Goal: Task Accomplishment & Management: Use online tool/utility

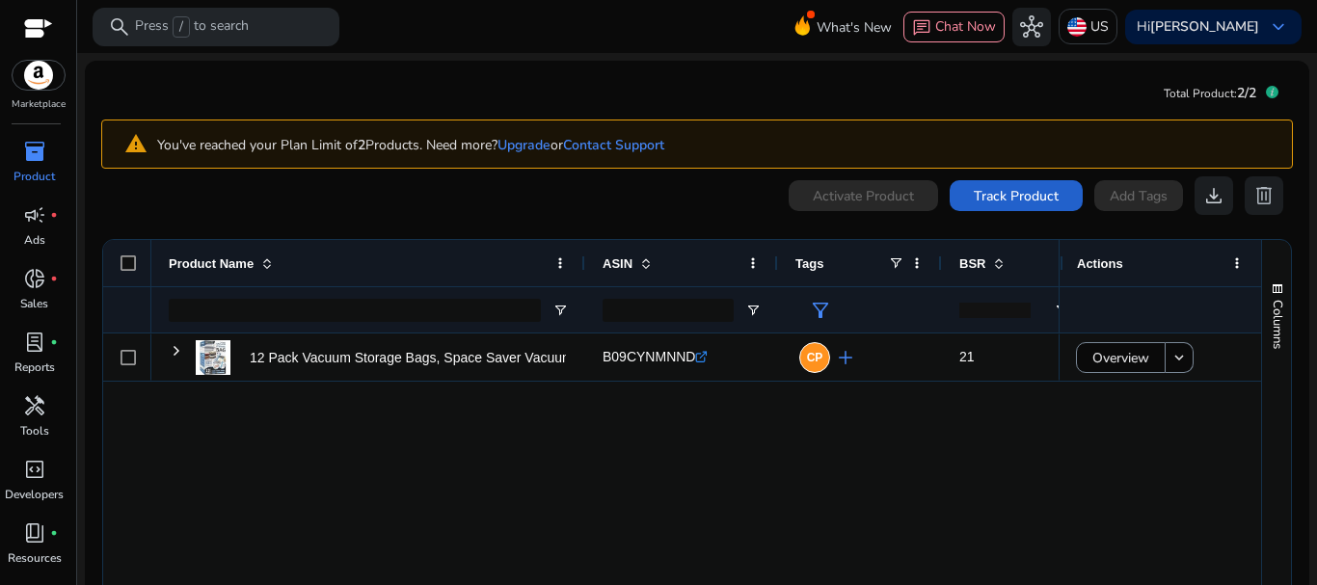
click at [974, 205] on span "Track Product" at bounding box center [1016, 196] width 85 height 20
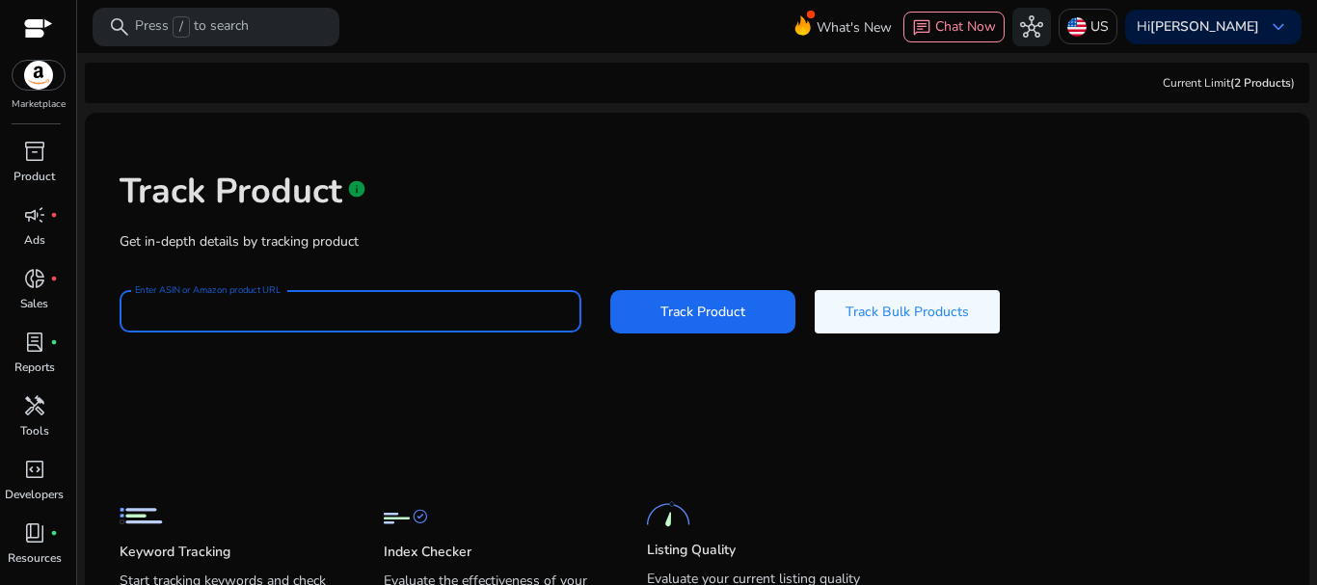
paste input "**********"
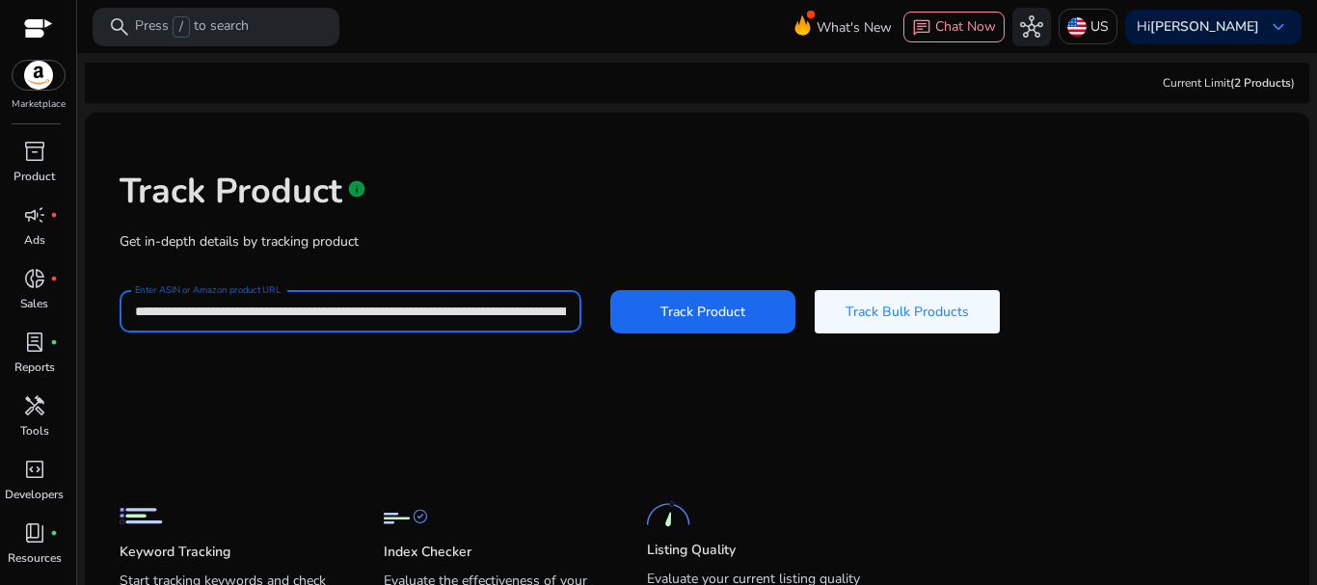
scroll to position [0, 4149]
type input "**********"
click at [670, 308] on span "Track Product" at bounding box center [702, 312] width 85 height 20
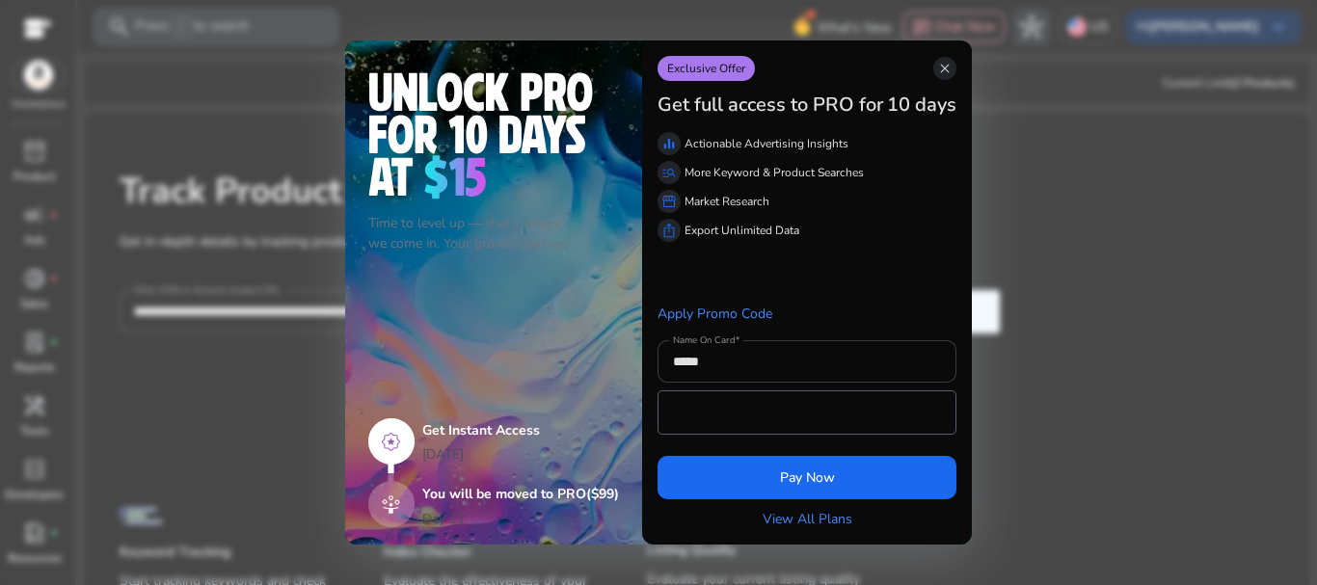
scroll to position [0, 0]
drag, startPoint x: 947, startPoint y: 67, endPoint x: 926, endPoint y: 82, distance: 25.7
click at [946, 67] on span "close" at bounding box center [944, 68] width 15 height 15
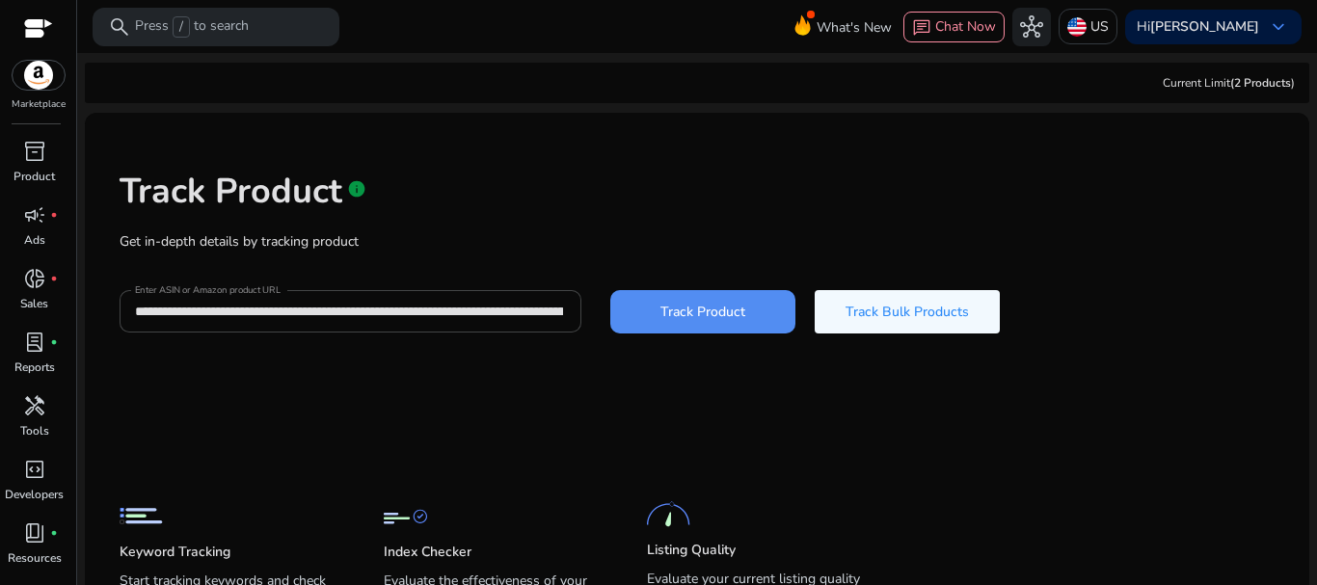
scroll to position [112, 0]
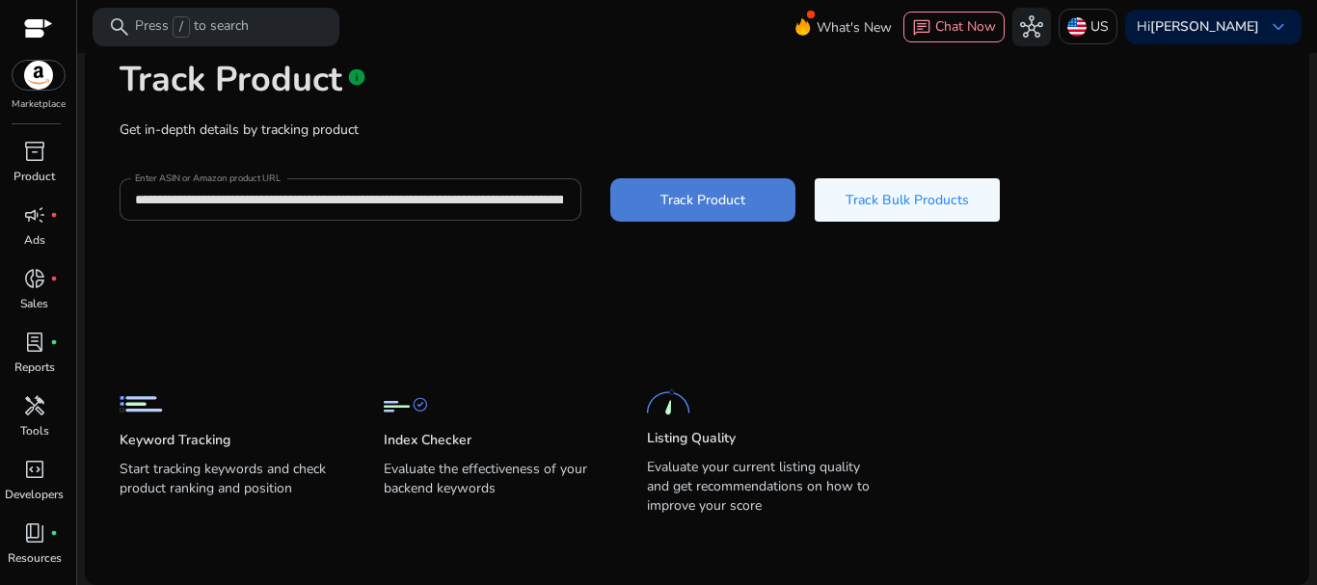
click at [678, 199] on span "Track Product" at bounding box center [702, 200] width 85 height 20
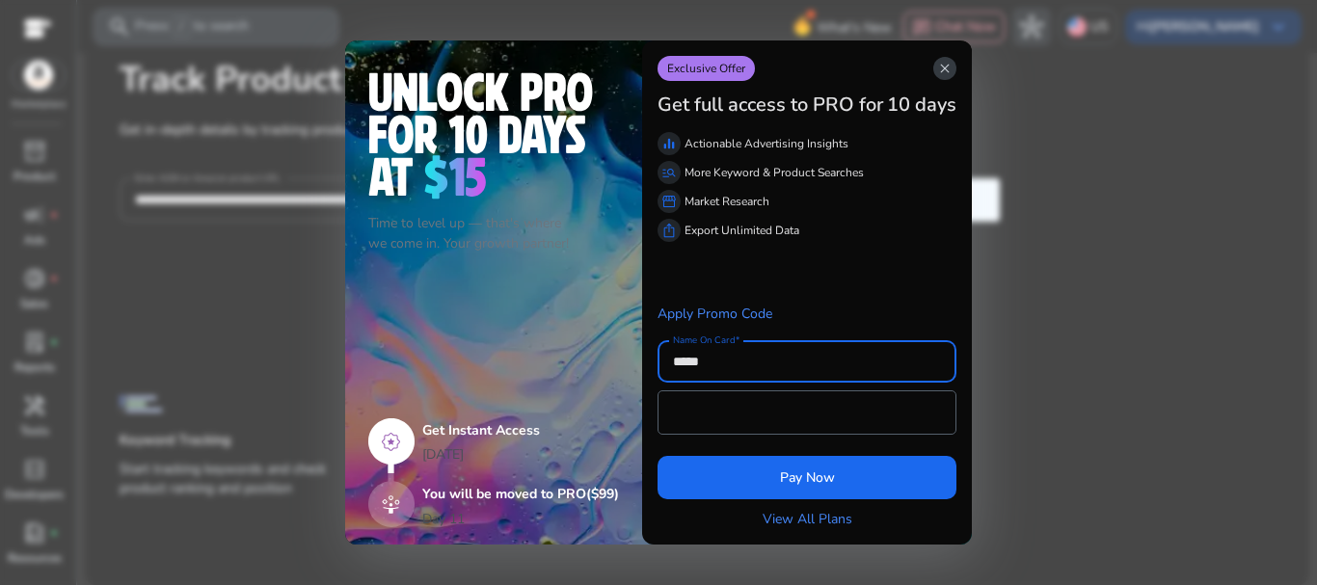
click at [943, 68] on span "close" at bounding box center [944, 68] width 15 height 15
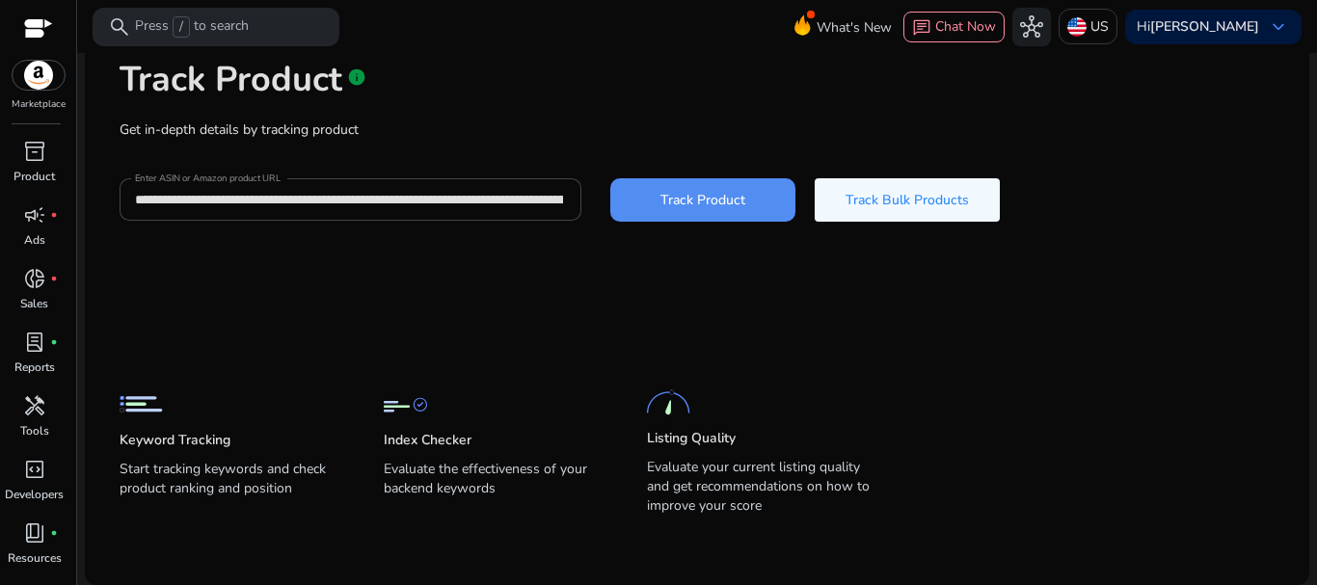
scroll to position [0, 0]
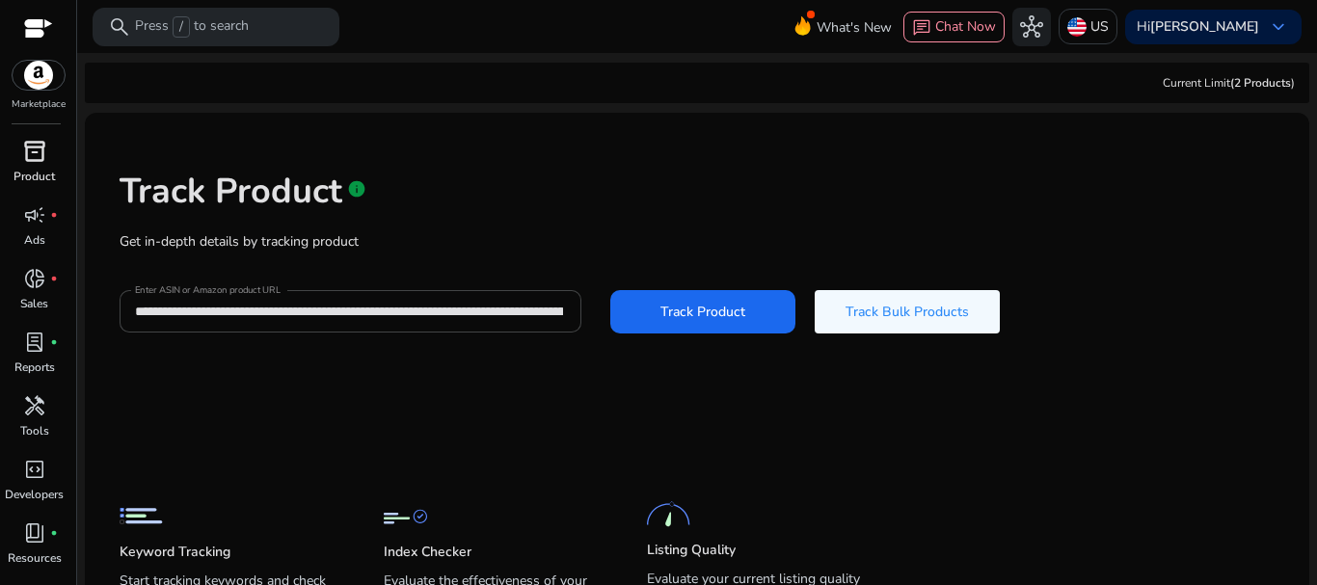
click at [28, 148] on span "inventory_2" at bounding box center [34, 151] width 23 height 23
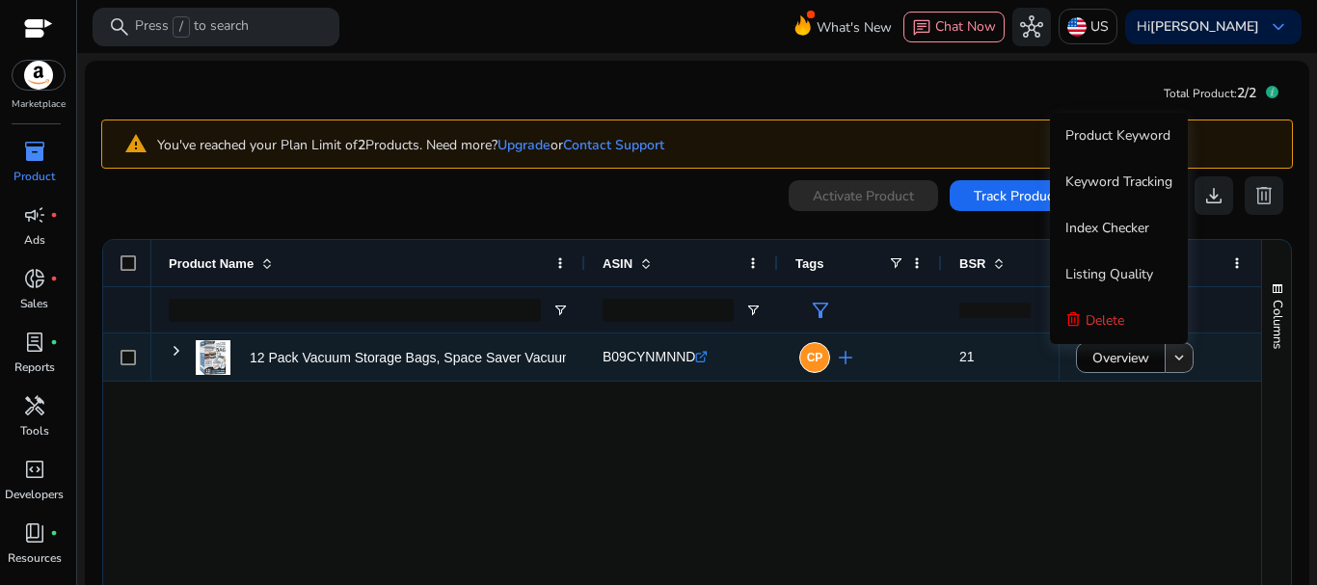
click at [1173, 366] on mat-icon "keyboard_arrow_down" at bounding box center [1178, 357] width 17 height 17
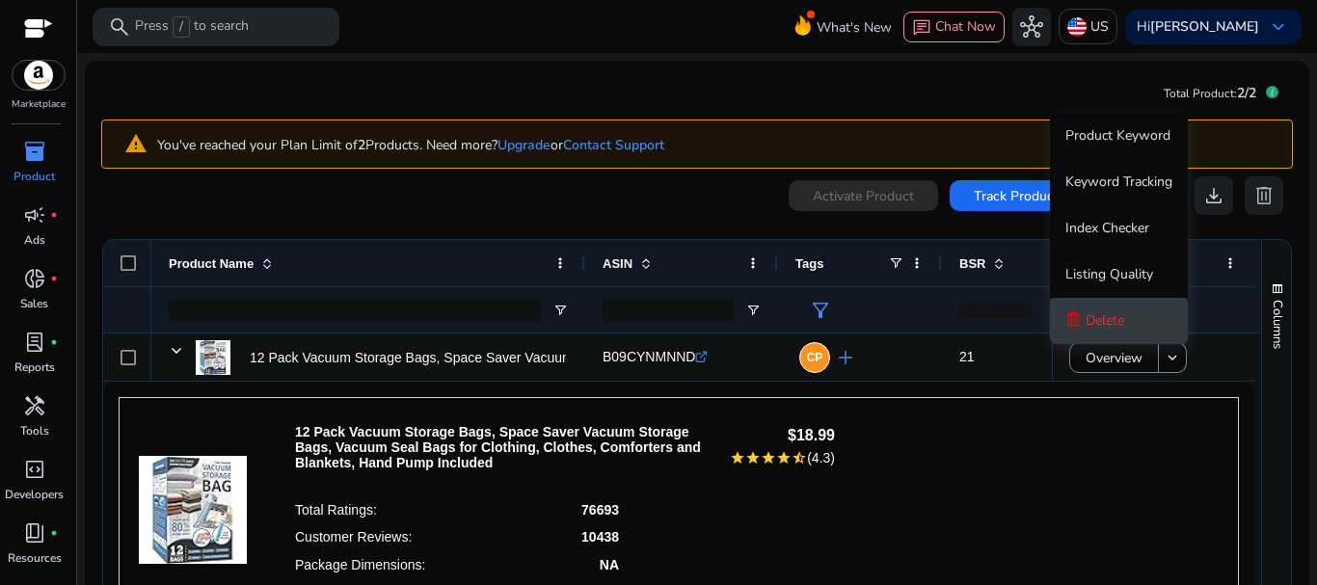
click at [1109, 330] on span "Delete" at bounding box center [1105, 321] width 39 height 39
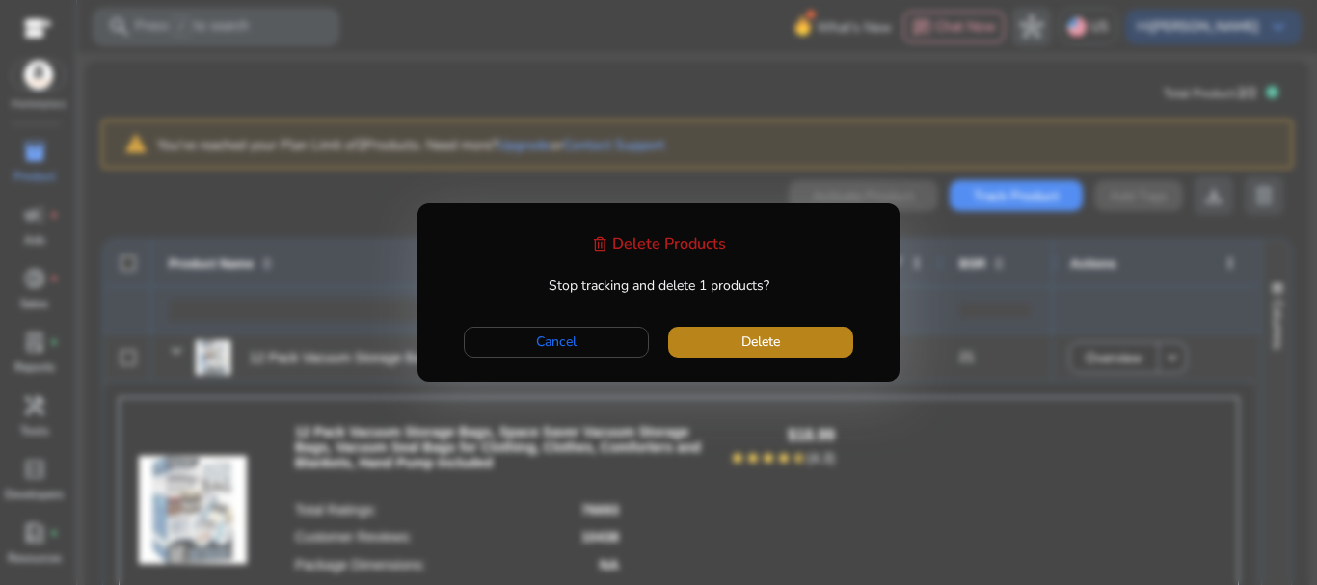
click at [784, 342] on span "button" at bounding box center [760, 342] width 185 height 46
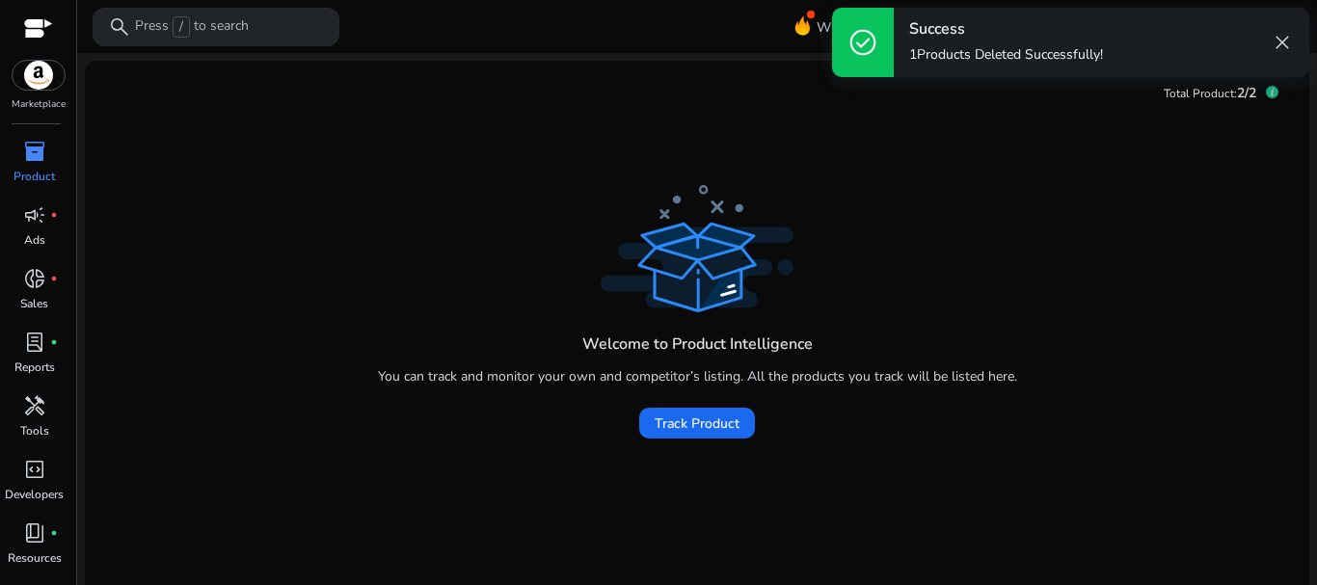
click at [1279, 39] on span "close" at bounding box center [1282, 42] width 23 height 23
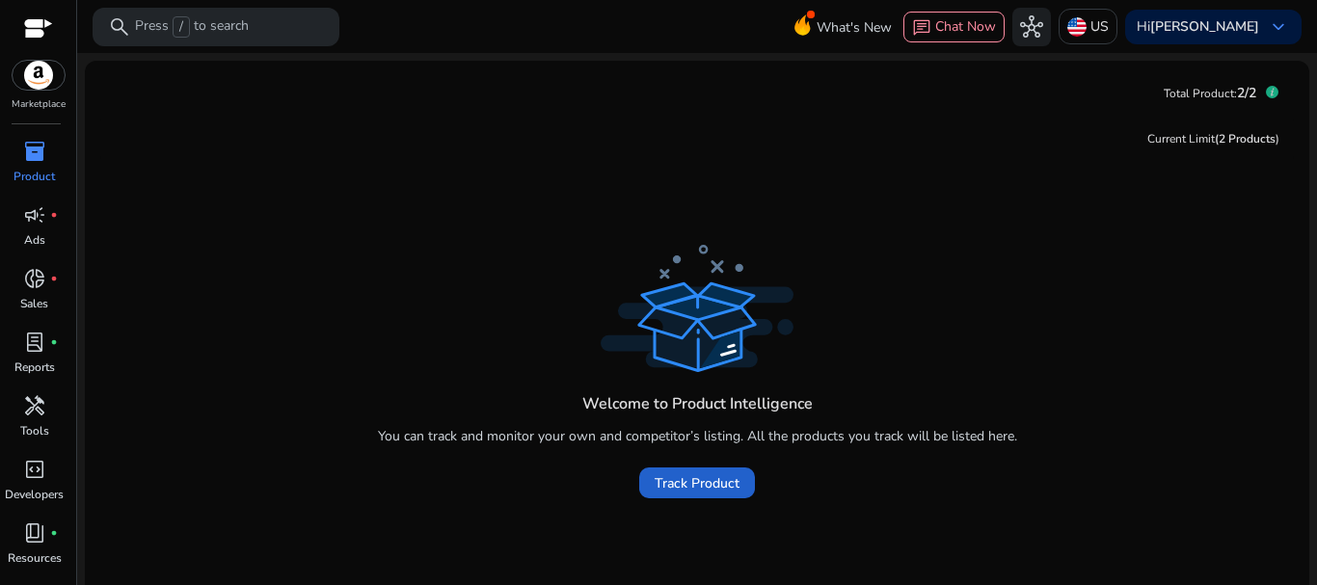
click at [659, 489] on span "Track Product" at bounding box center [697, 483] width 85 height 20
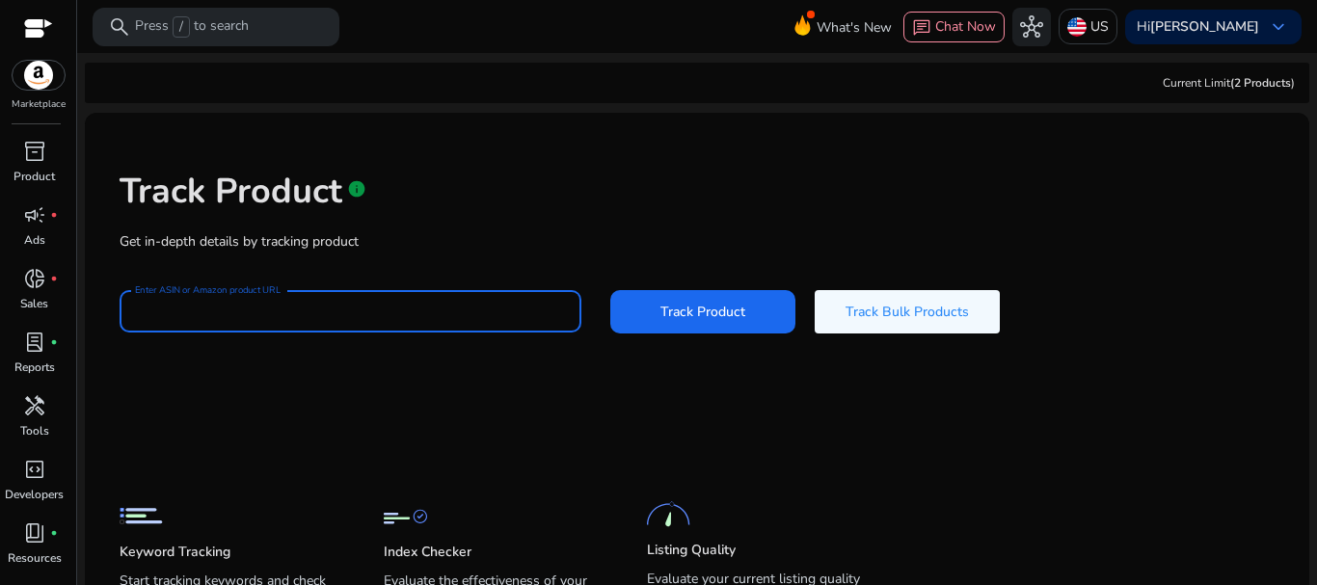
paste input "**********"
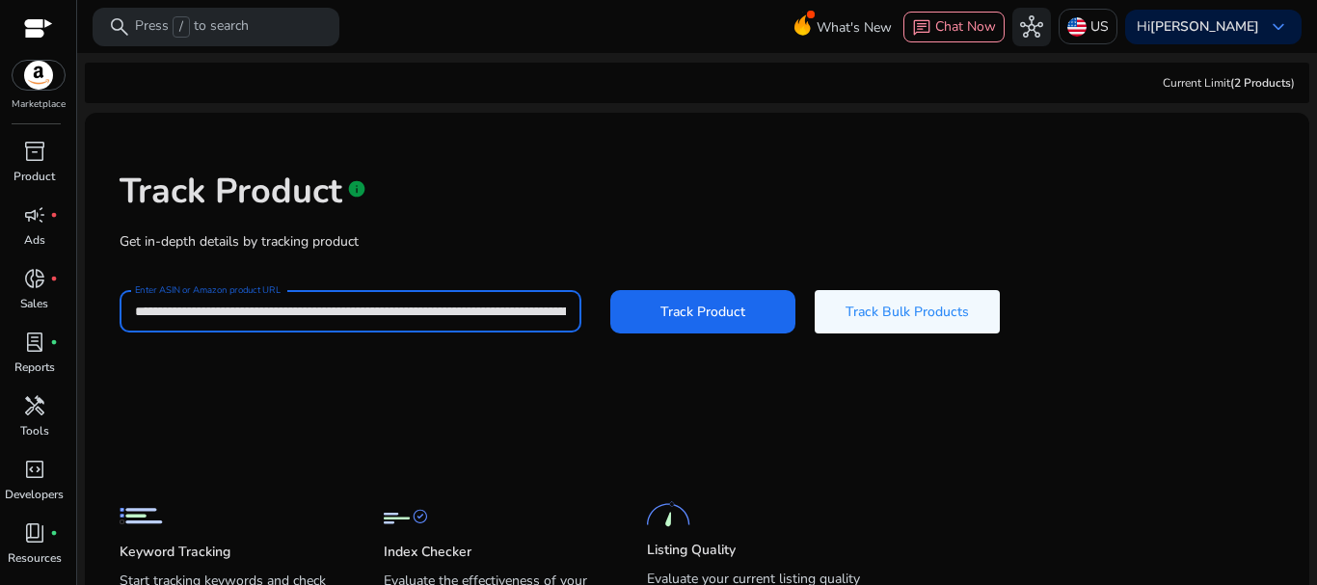
scroll to position [0, 4149]
type input "**********"
click at [644, 308] on span at bounding box center [702, 311] width 185 height 46
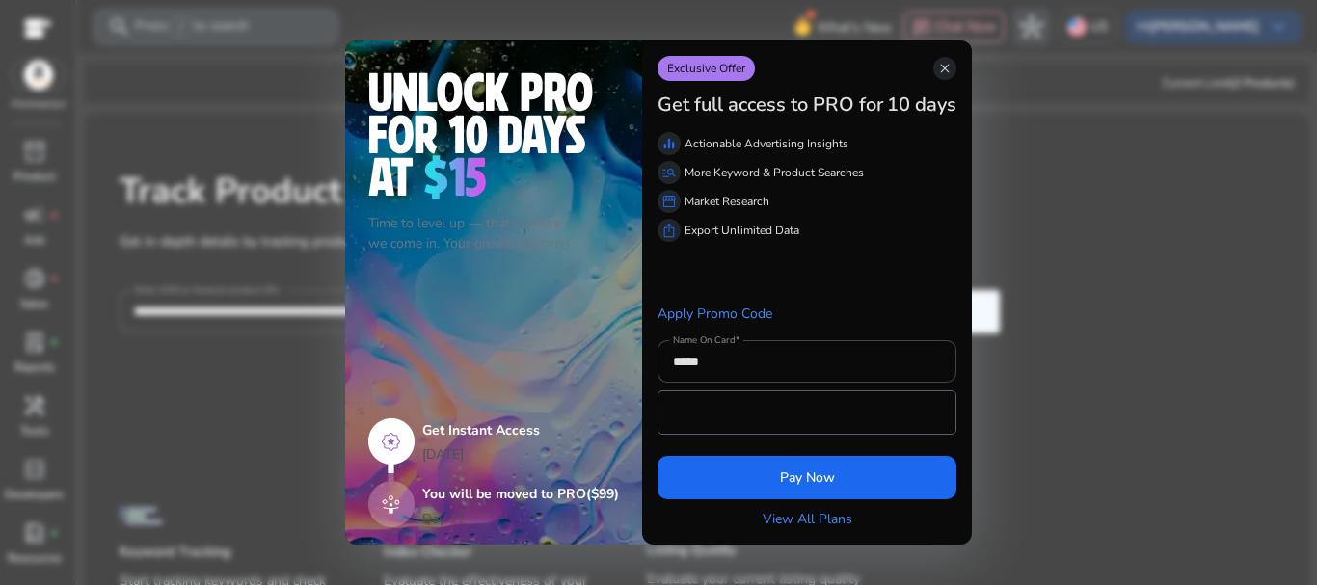
scroll to position [0, 0]
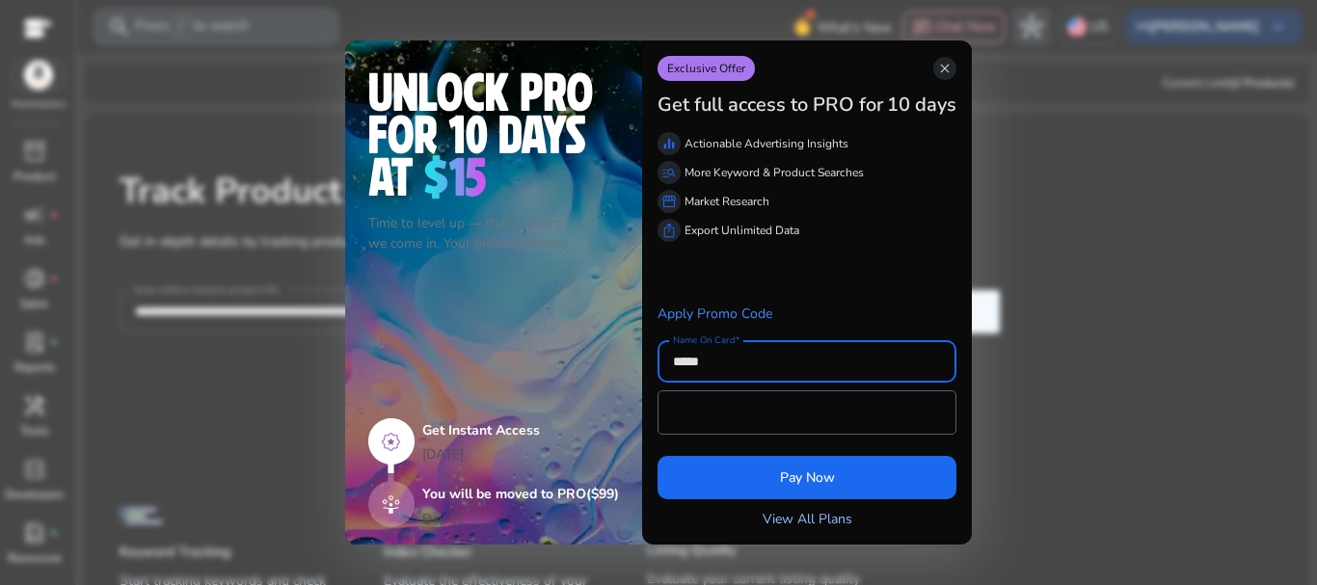
click at [822, 517] on link "View All Plans" at bounding box center [808, 519] width 90 height 20
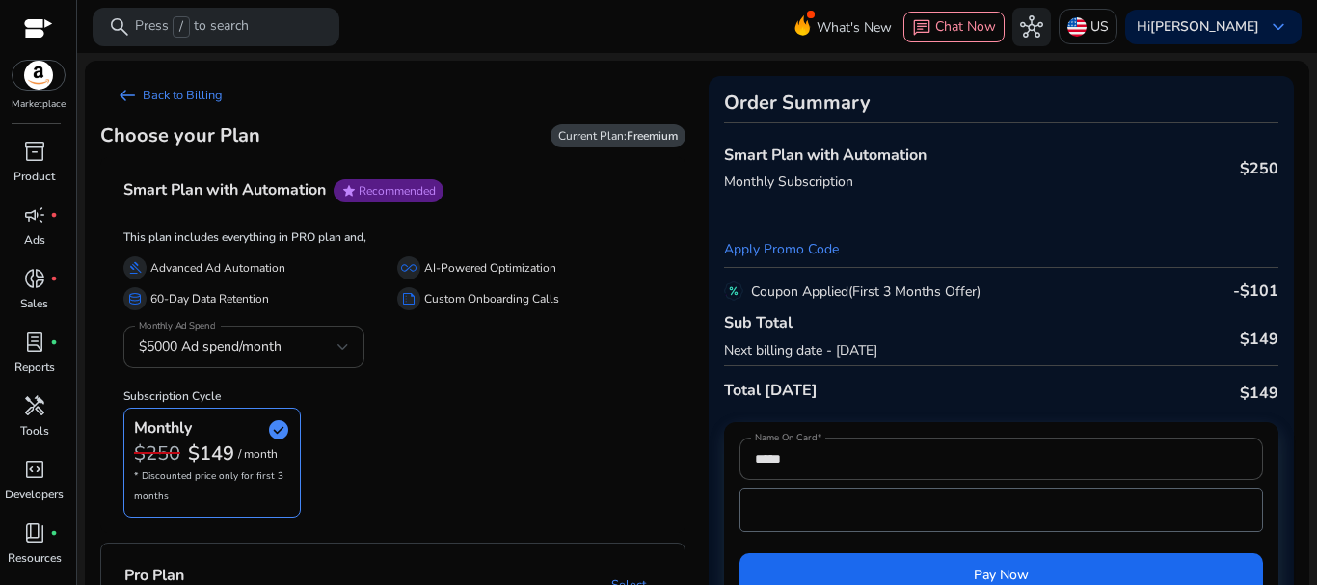
click at [336, 354] on div "$5000 Ad spend/month" at bounding box center [238, 346] width 199 height 21
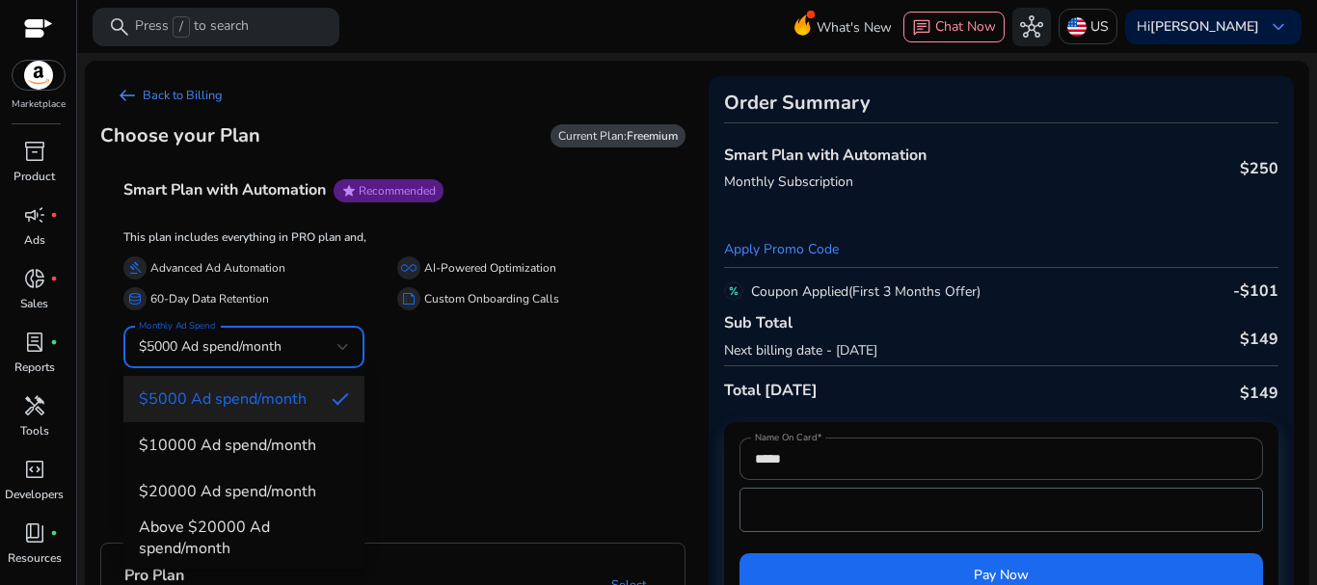
click at [336, 354] on div at bounding box center [658, 292] width 1317 height 585
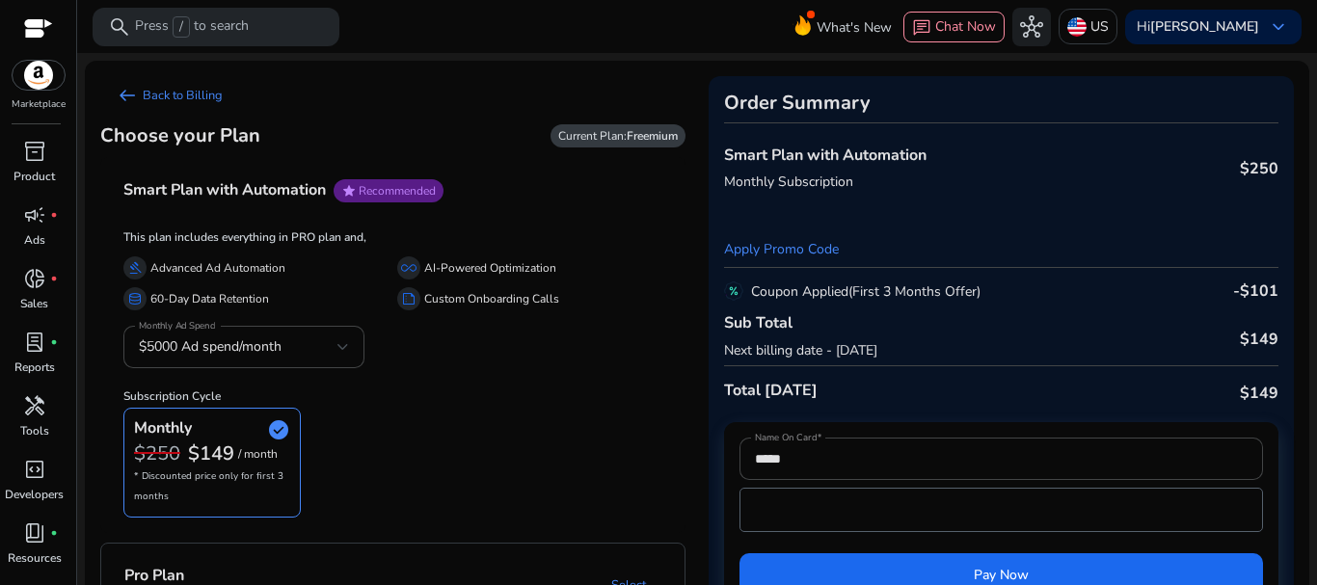
click at [545, 68] on mat-card "arrow_left_alt Back to Billing Choose your Plan Current Plan: Freemium Smart Pl…" at bounding box center [697, 352] width 1224 height 582
click at [128, 102] on span "arrow_left_alt" at bounding box center [127, 95] width 23 height 23
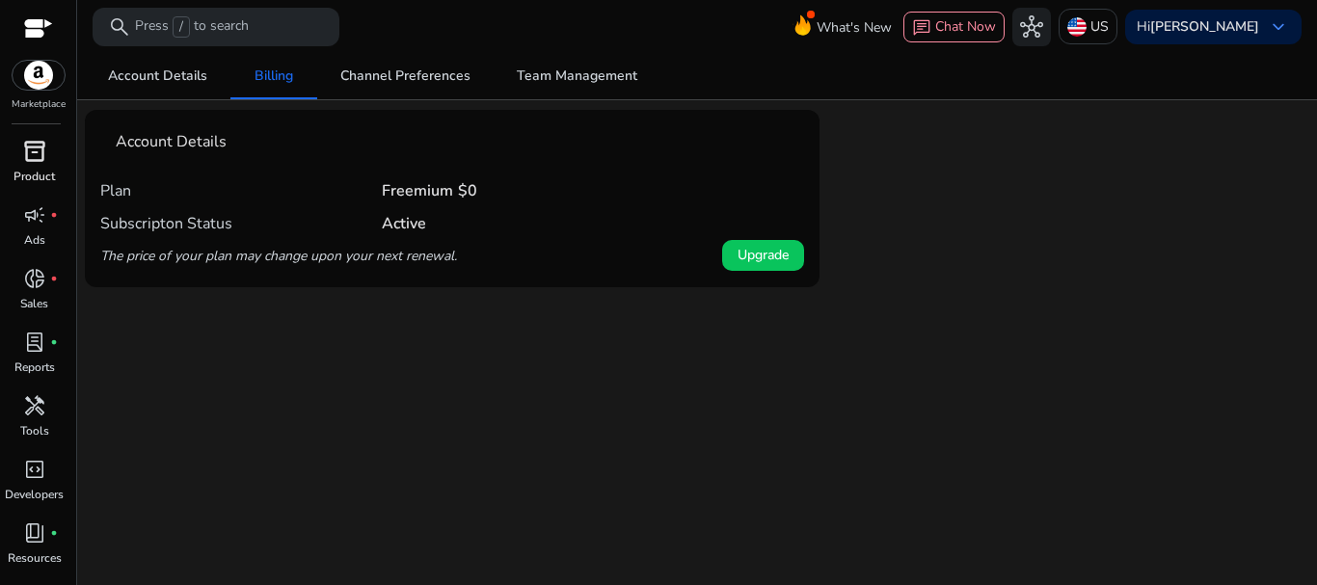
click at [26, 159] on span "inventory_2" at bounding box center [34, 151] width 23 height 23
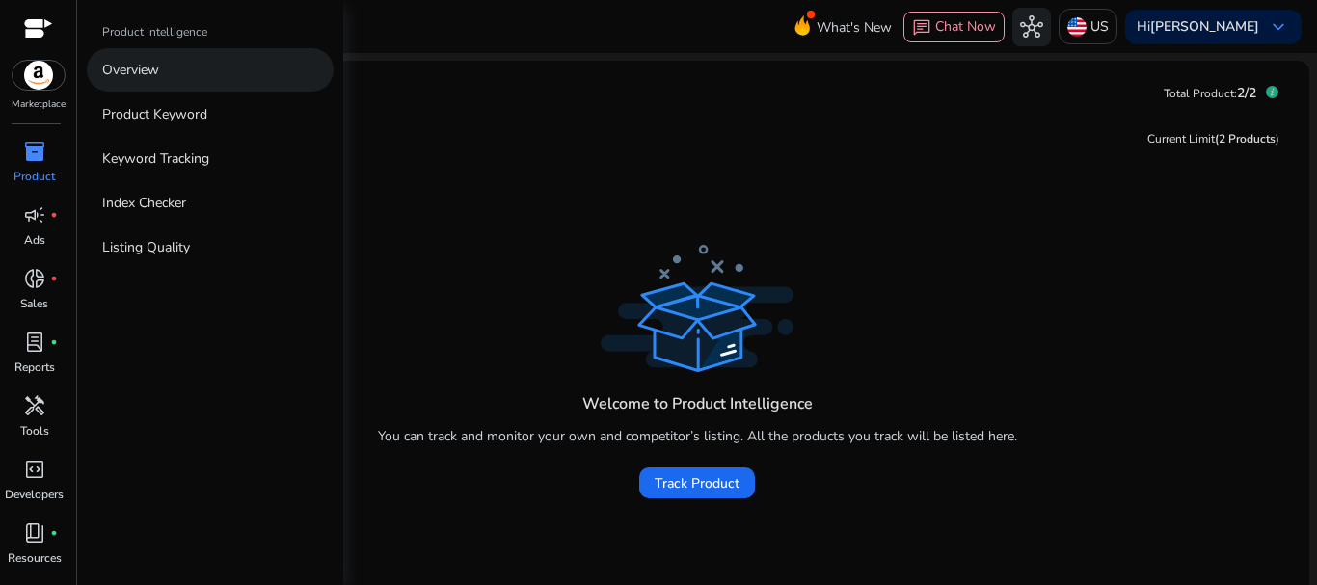
click at [155, 74] on p "Overview" at bounding box center [130, 70] width 57 height 20
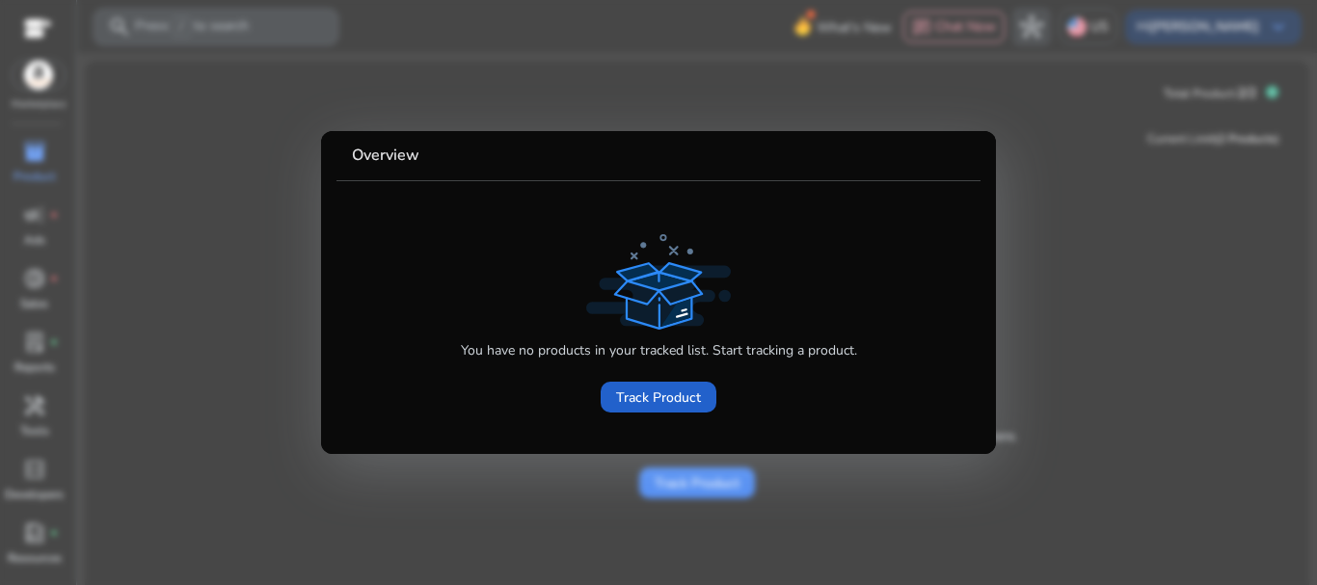
click at [683, 391] on span "Track Product" at bounding box center [658, 398] width 85 height 20
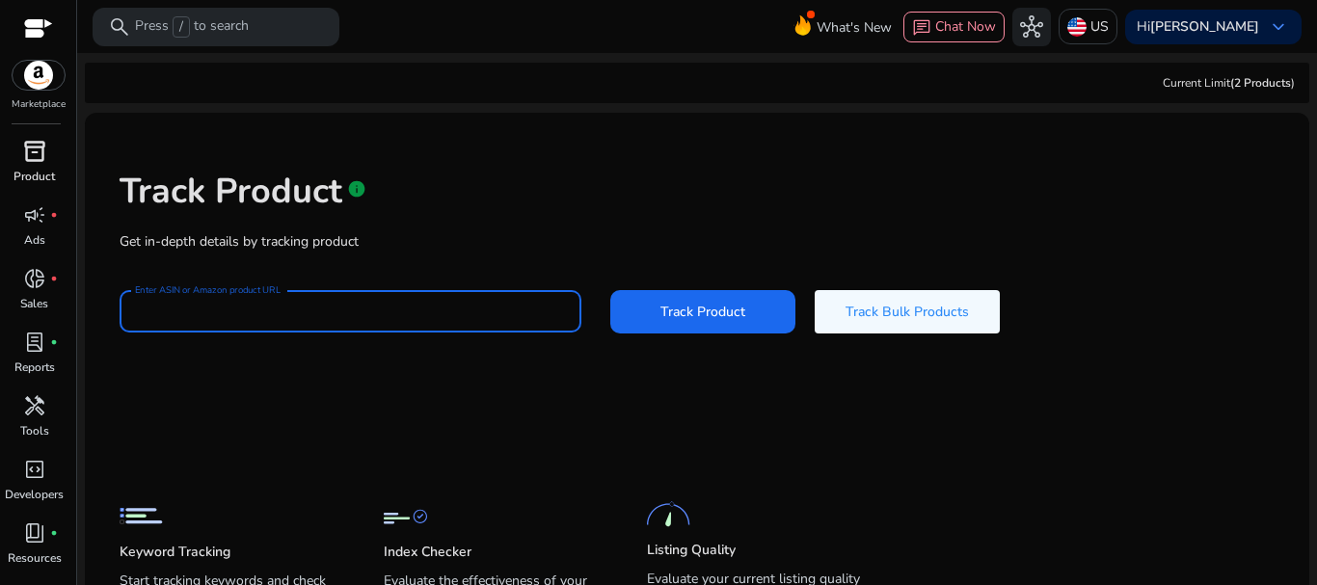
paste input "**********"
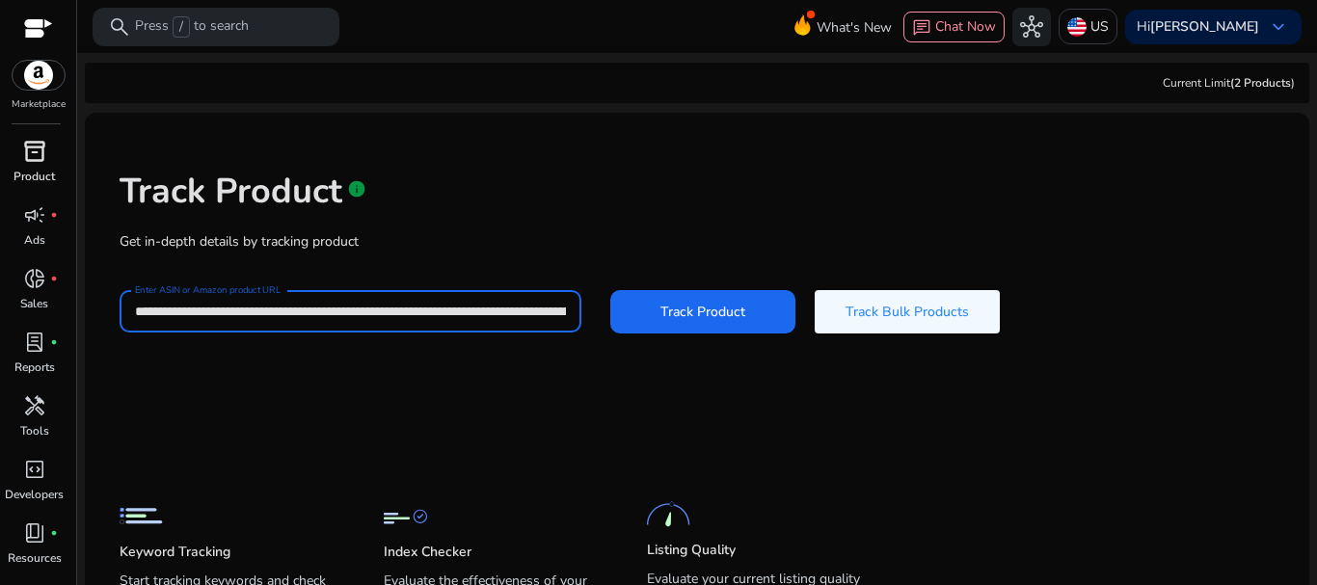
scroll to position [0, 4149]
type input "**********"
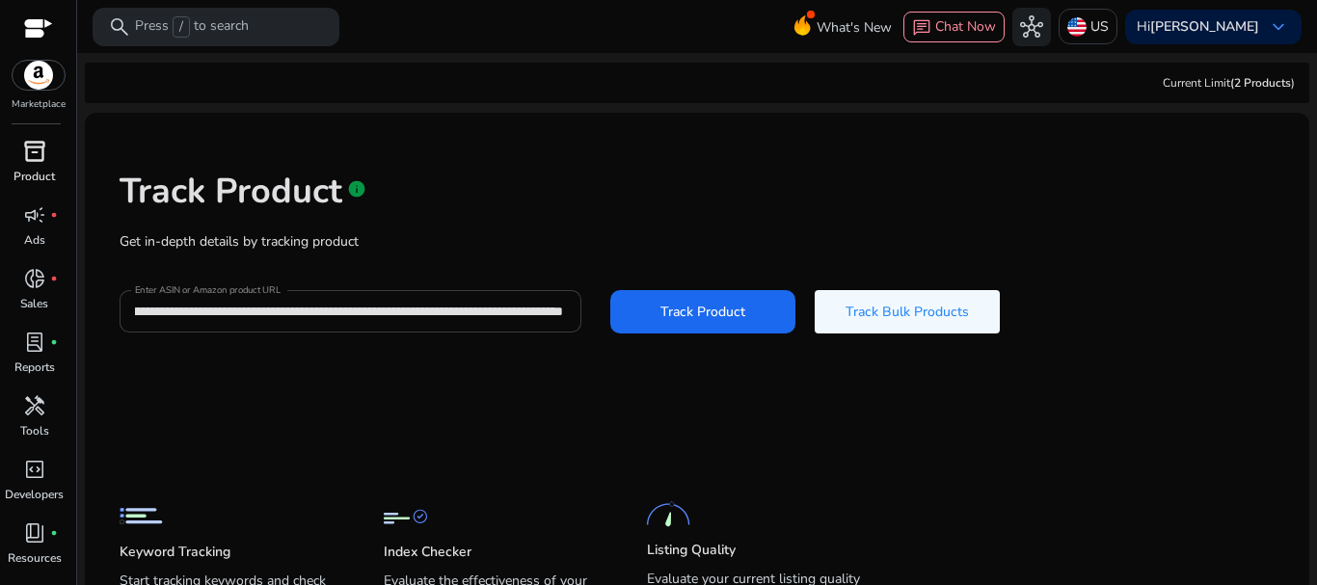
scroll to position [0, 0]
drag, startPoint x: 508, startPoint y: 314, endPoint x: 182, endPoint y: 305, distance: 326.0
click at [182, 305] on div "**********" at bounding box center [351, 311] width 462 height 42
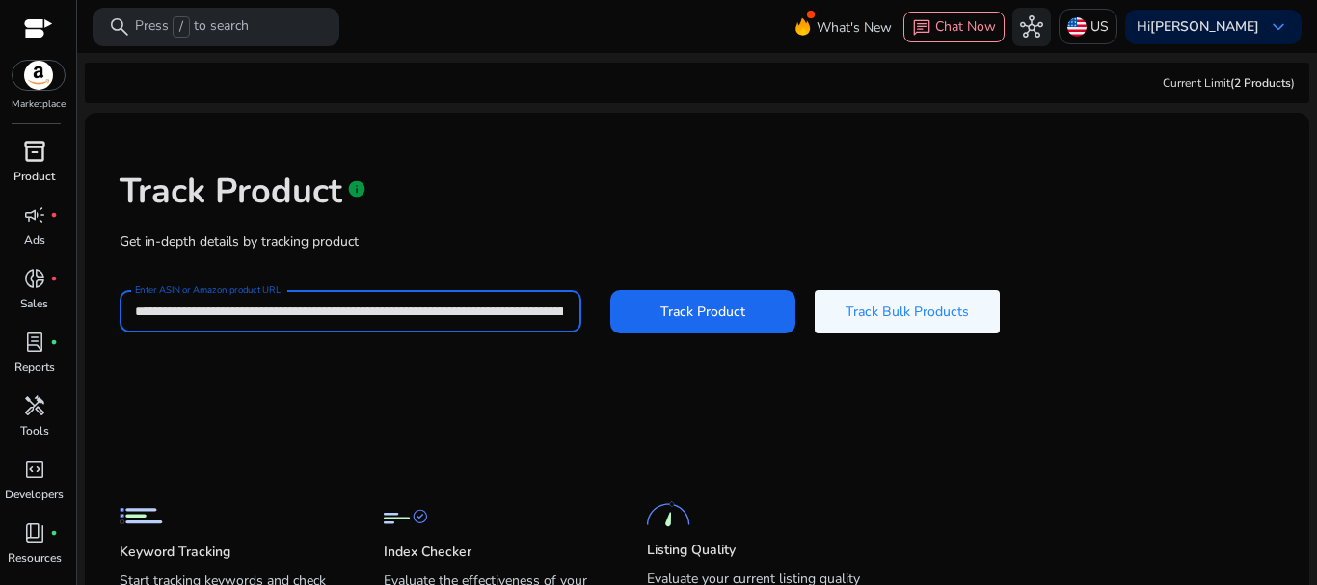
scroll to position [0, 4150]
click at [685, 306] on span "Track Product" at bounding box center [702, 312] width 85 height 20
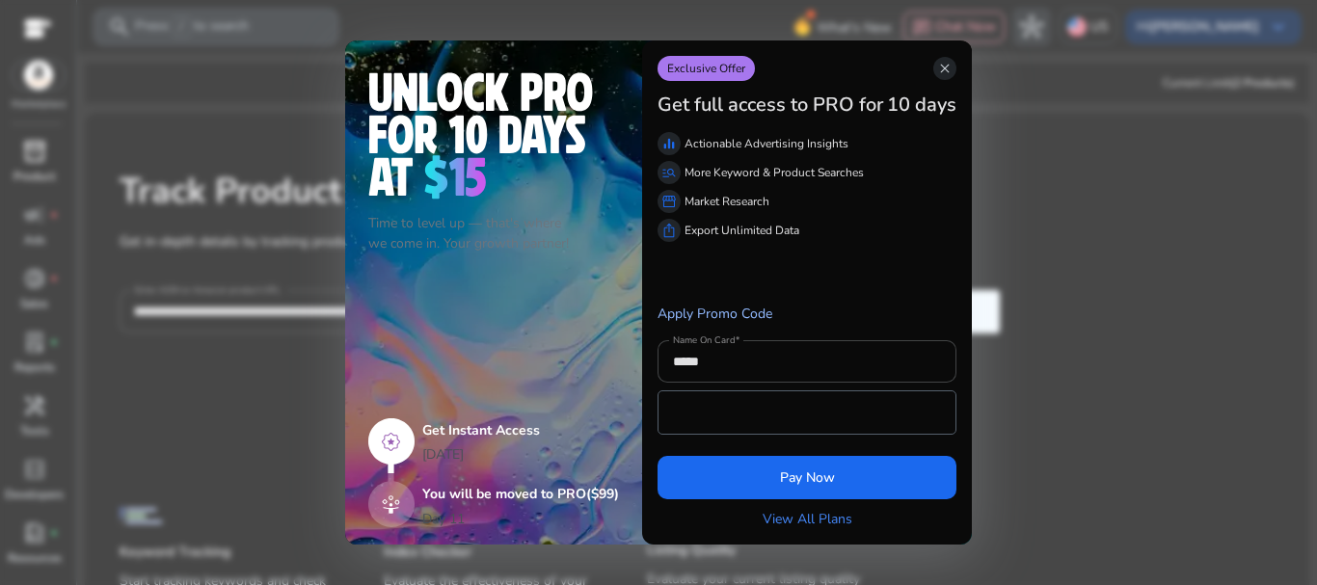
scroll to position [0, 0]
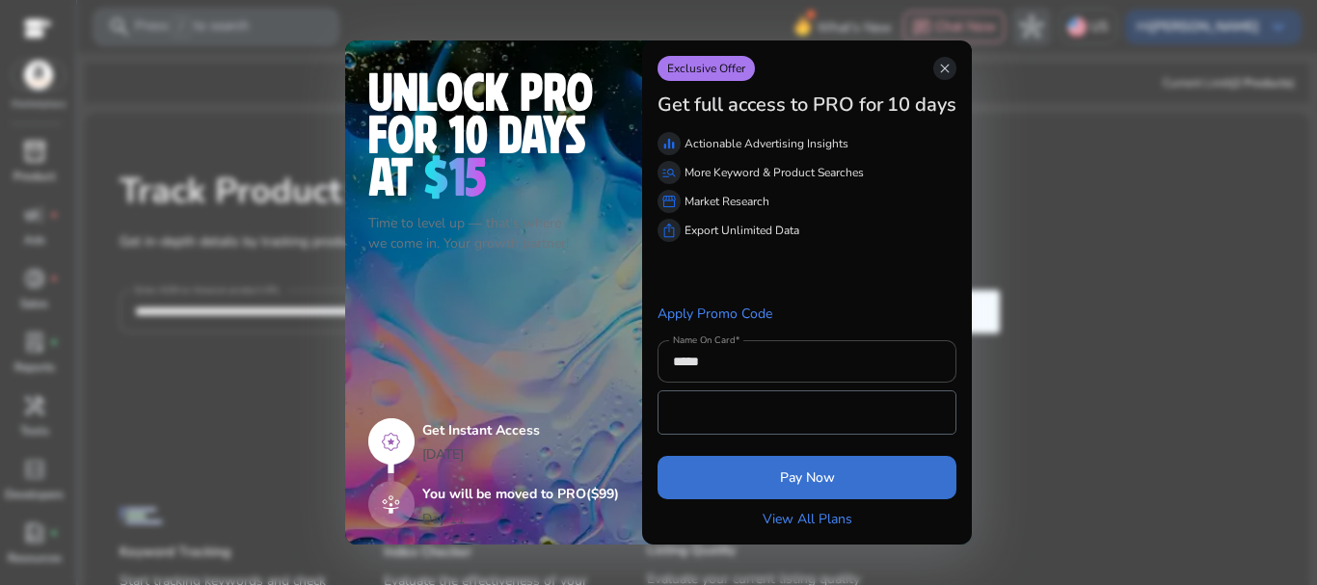
click at [826, 491] on span "submit" at bounding box center [807, 477] width 299 height 46
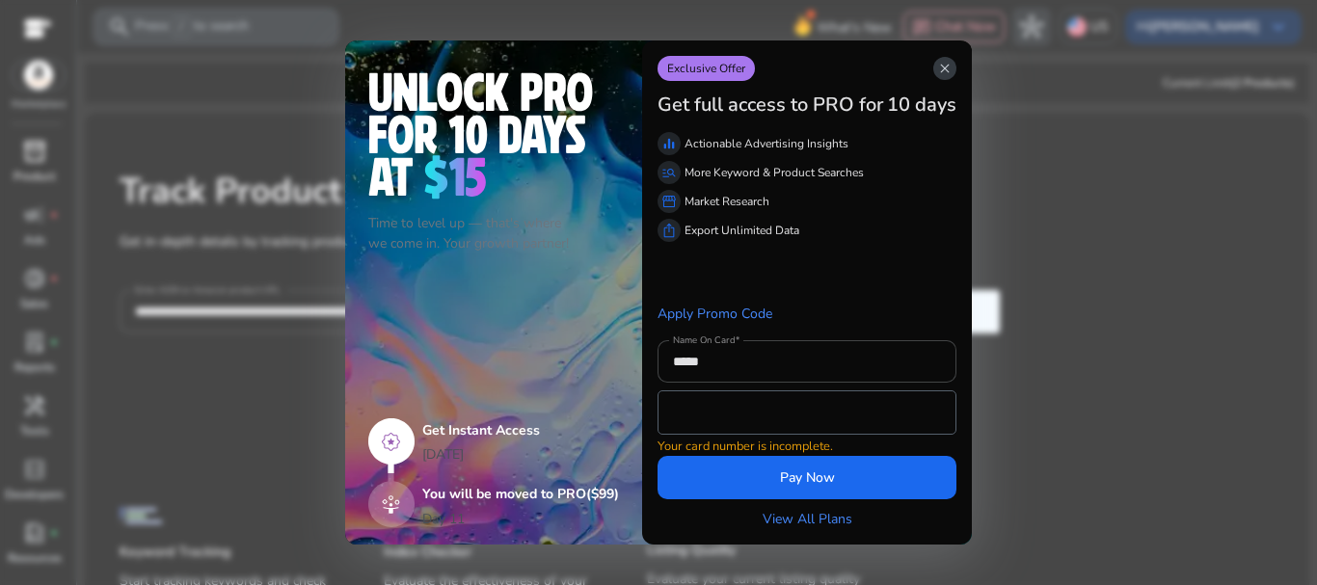
click at [945, 67] on span "close" at bounding box center [944, 68] width 15 height 15
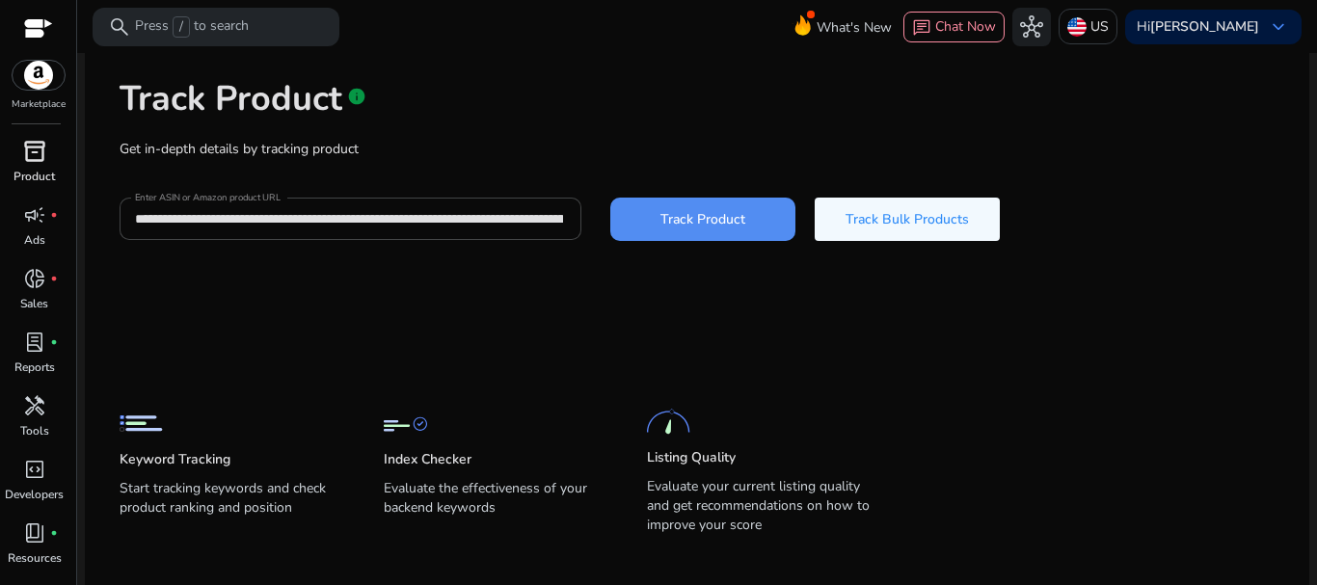
scroll to position [112, 0]
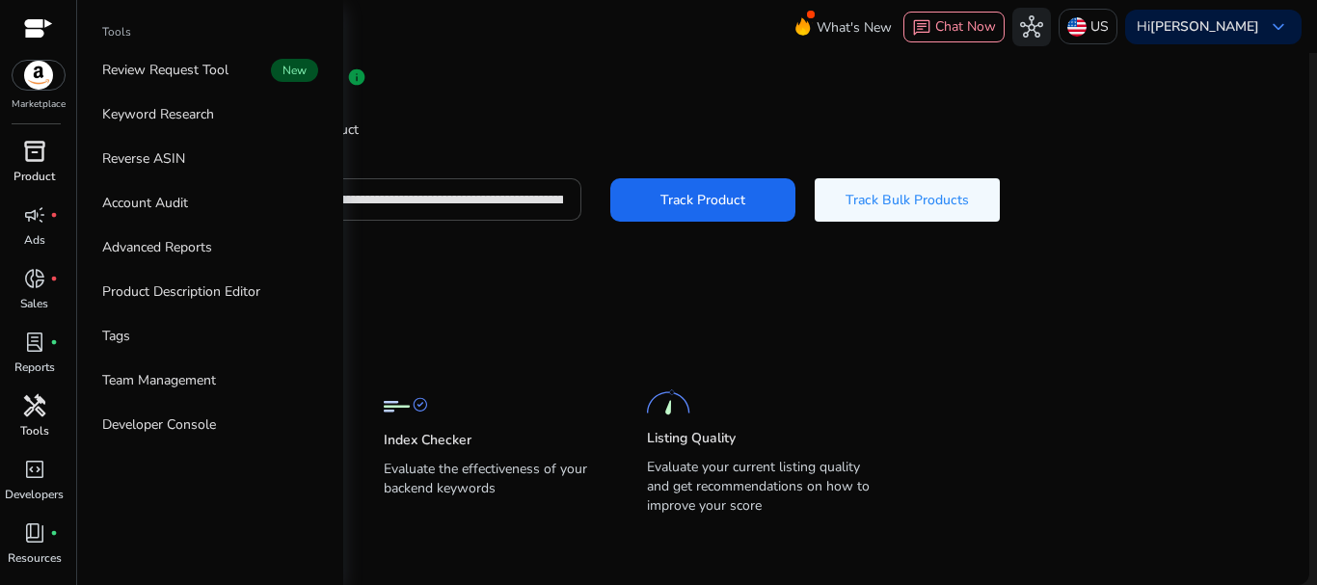
click at [33, 412] on span "handyman" at bounding box center [34, 405] width 23 height 23
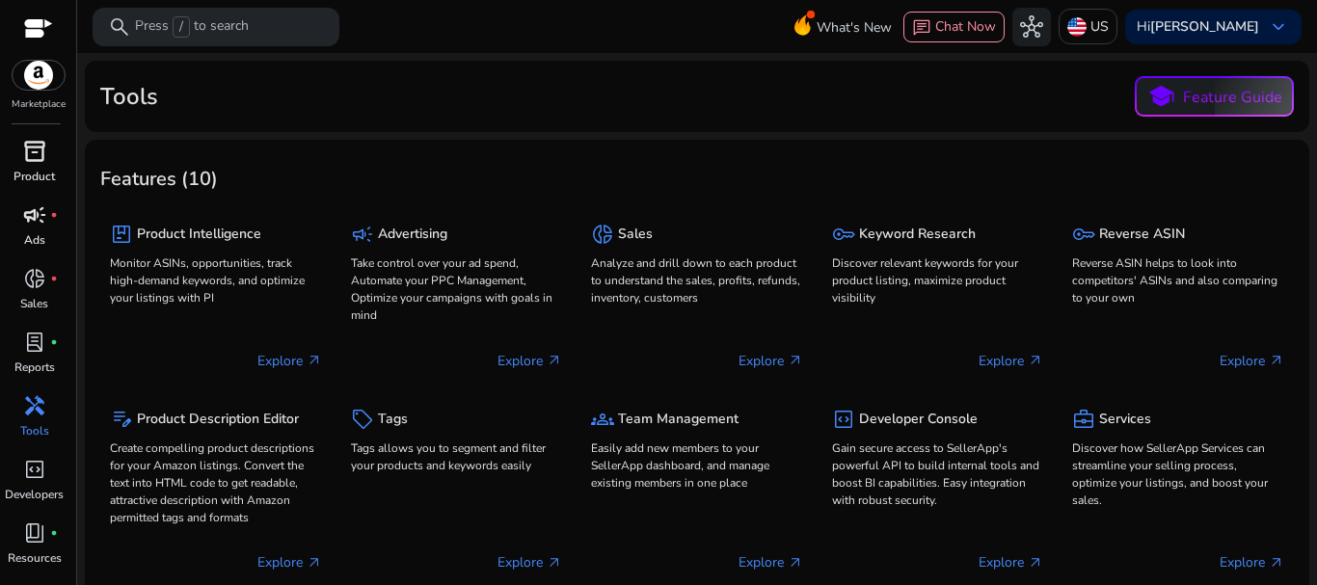
click at [30, 231] on p "Ads" at bounding box center [34, 239] width 21 height 17
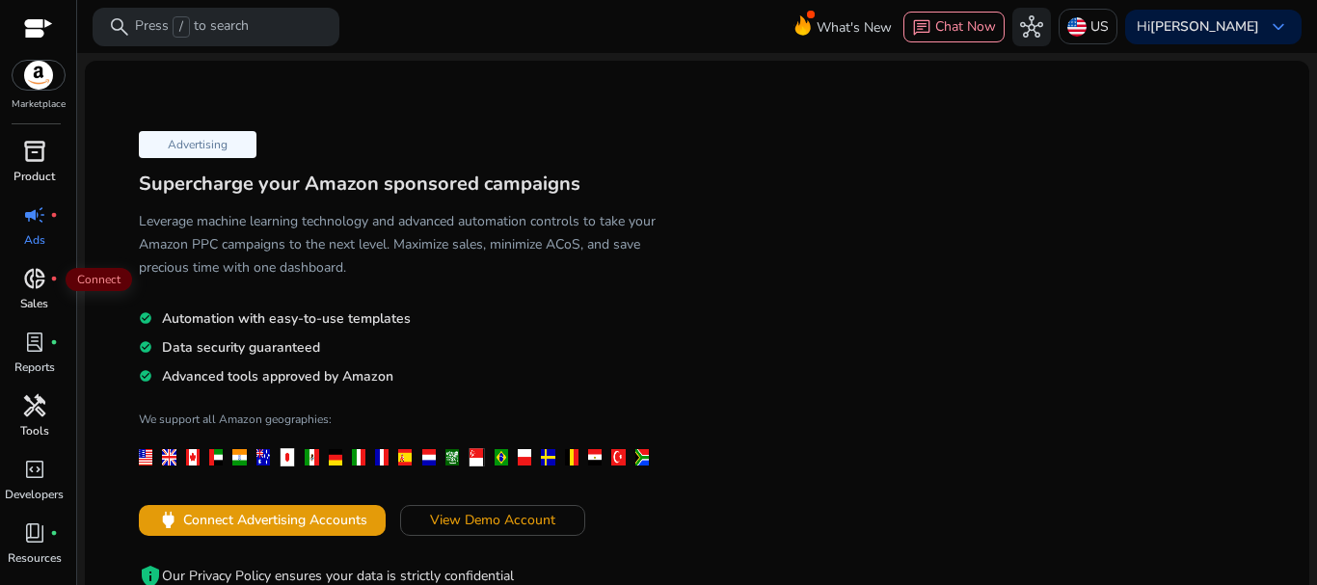
click at [28, 278] on span "donut_small" at bounding box center [34, 278] width 23 height 23
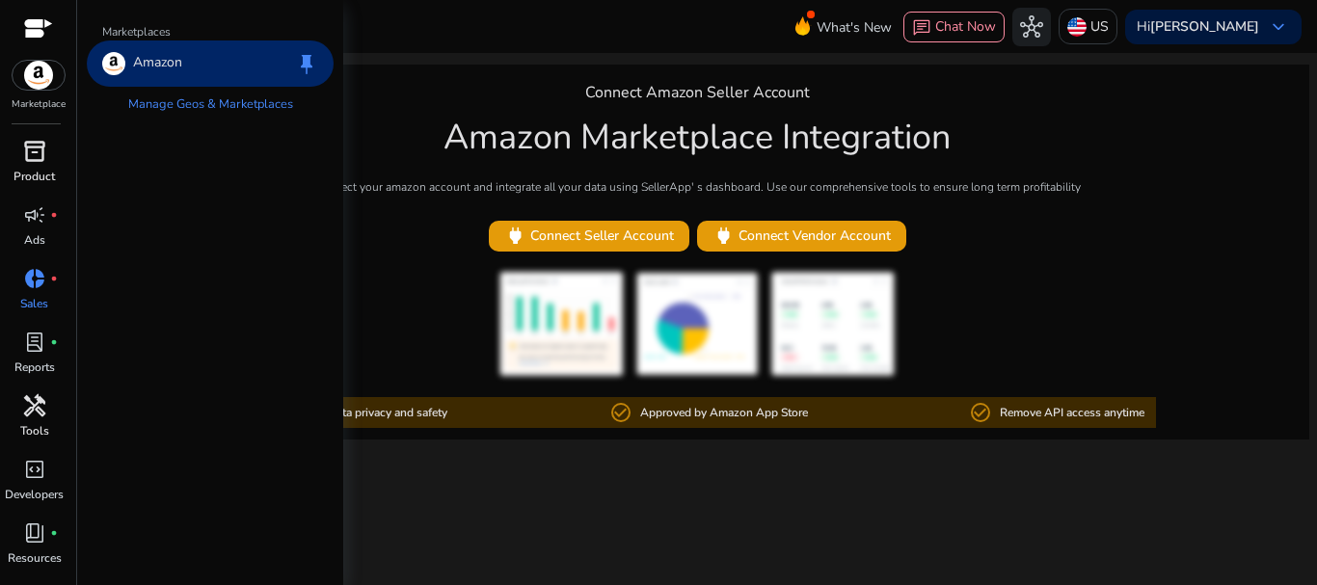
click at [38, 74] on img at bounding box center [39, 75] width 52 height 29
click at [31, 165] on div "inventory_2" at bounding box center [35, 151] width 54 height 31
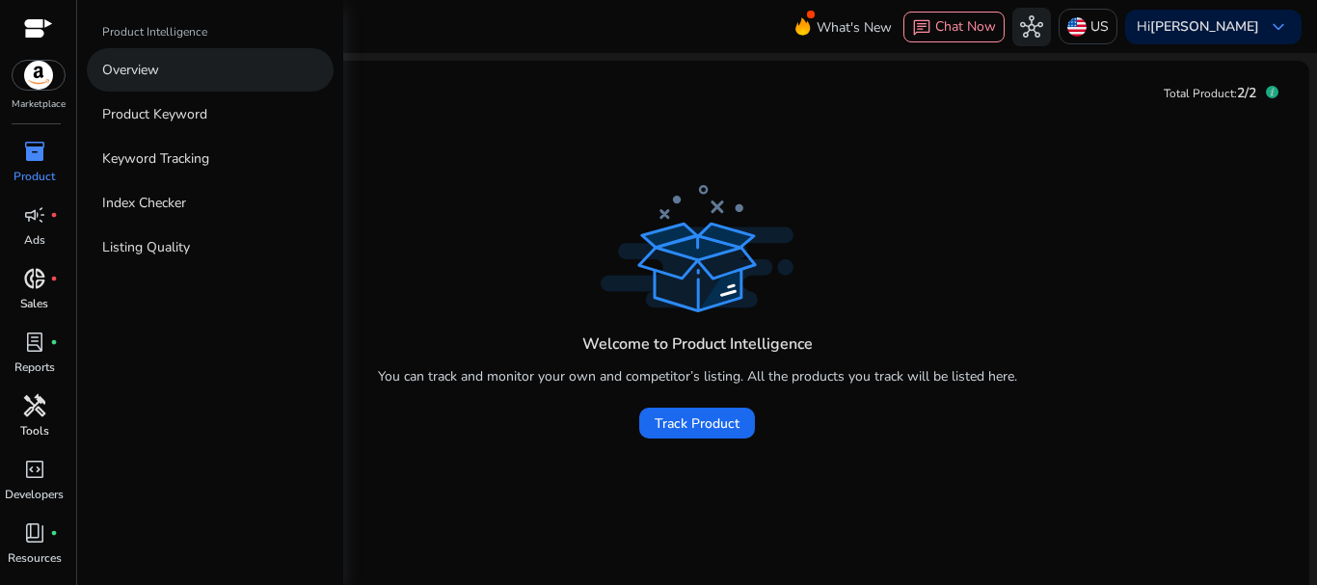
click at [149, 67] on p "Overview" at bounding box center [130, 70] width 57 height 20
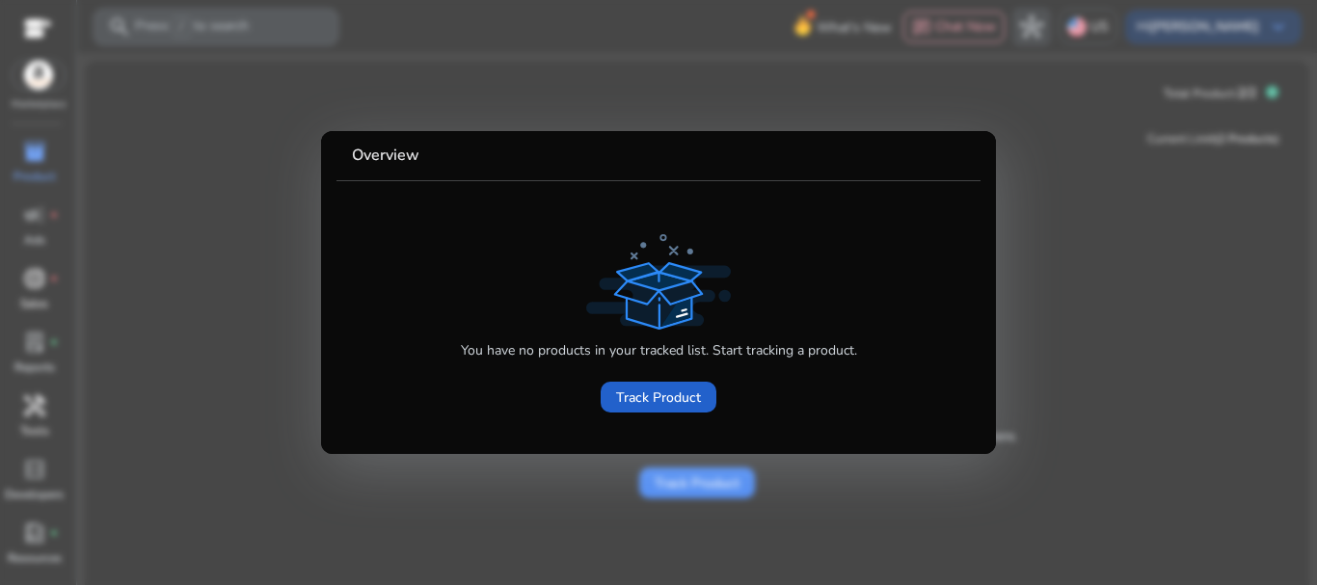
click at [645, 405] on span "Track Product" at bounding box center [658, 398] width 85 height 20
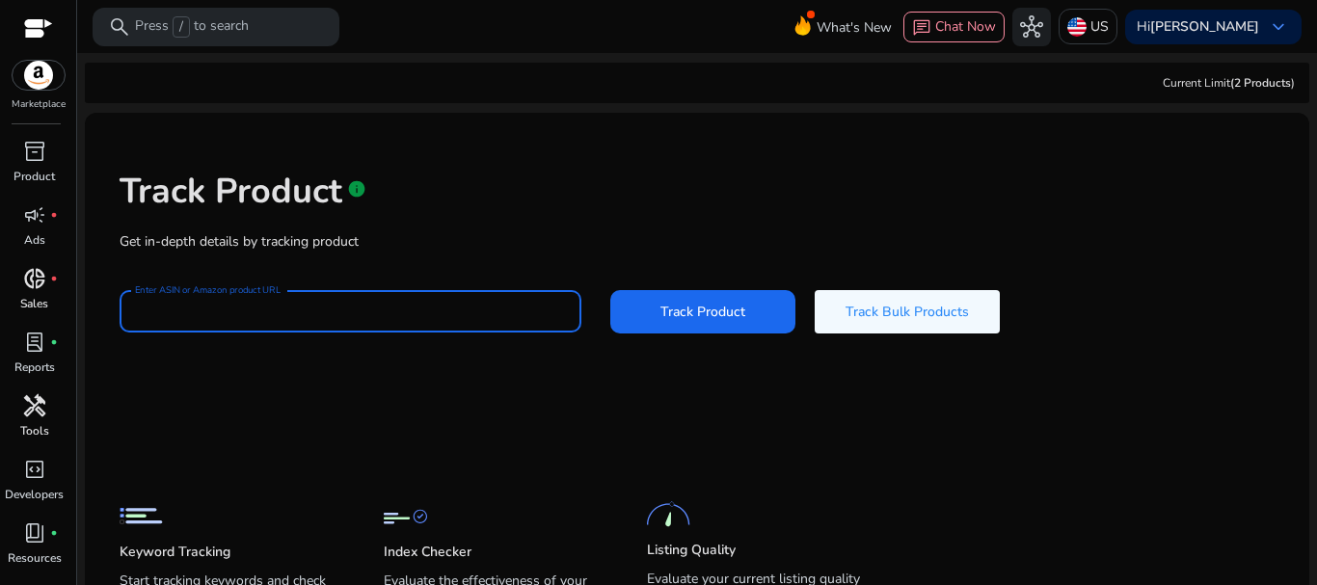
click at [314, 318] on input "Enter ASIN or Amazon product URL" at bounding box center [350, 311] width 431 height 21
paste input "**********"
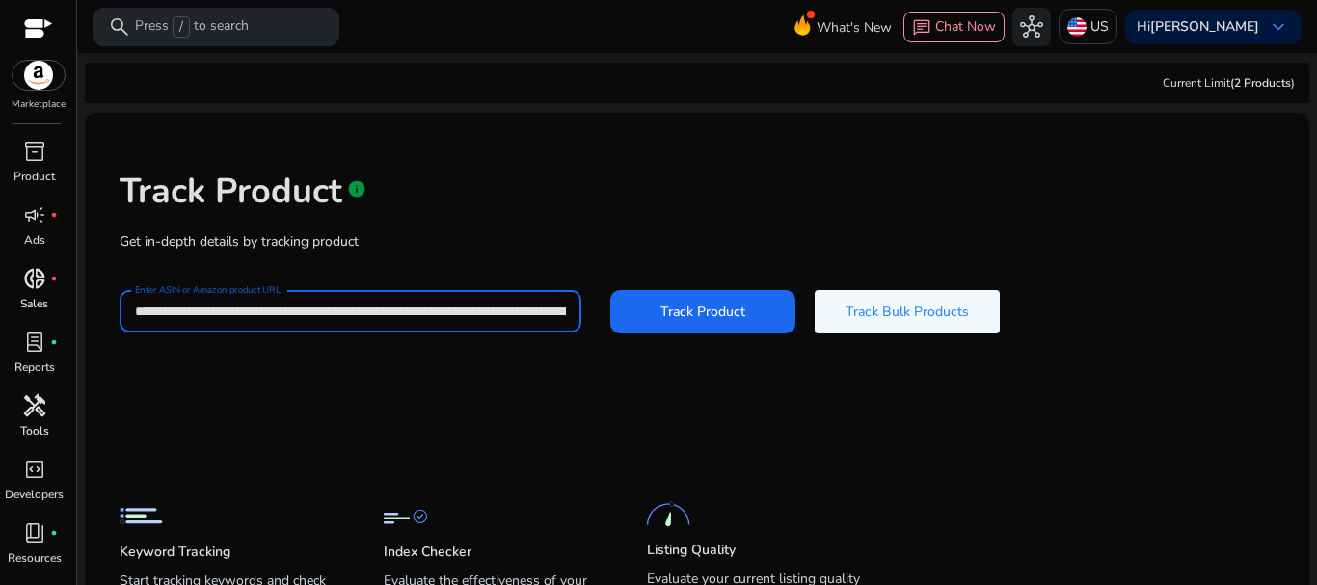
scroll to position [0, 4149]
type input "**********"
click at [686, 312] on span "Track Product" at bounding box center [702, 312] width 85 height 20
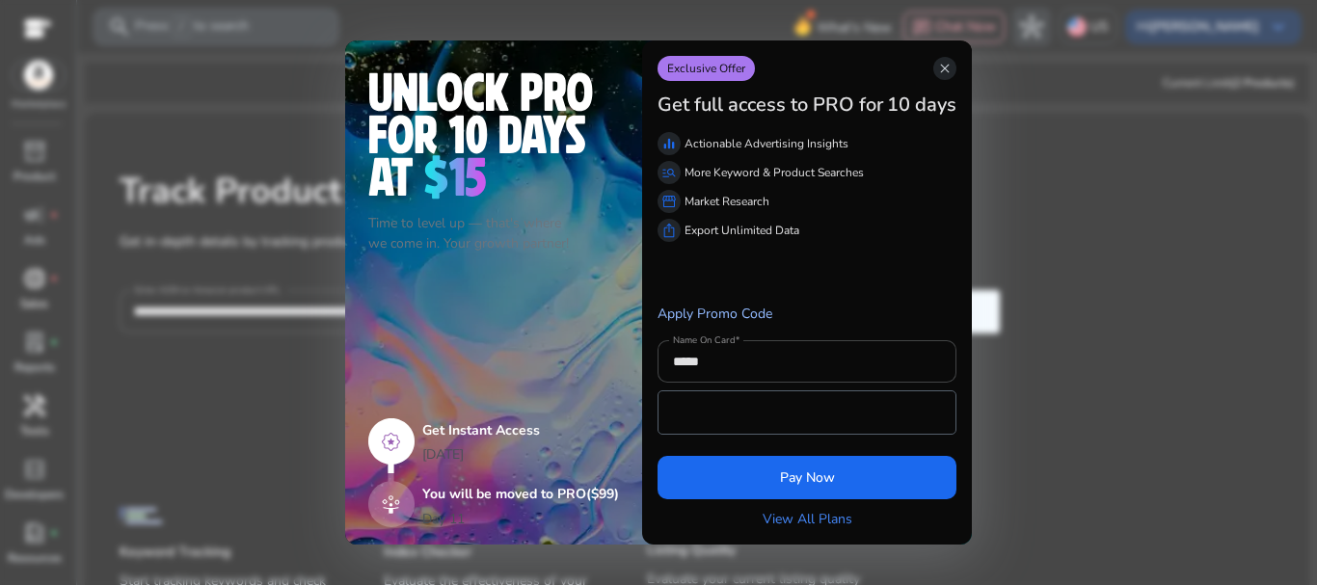
scroll to position [0, 0]
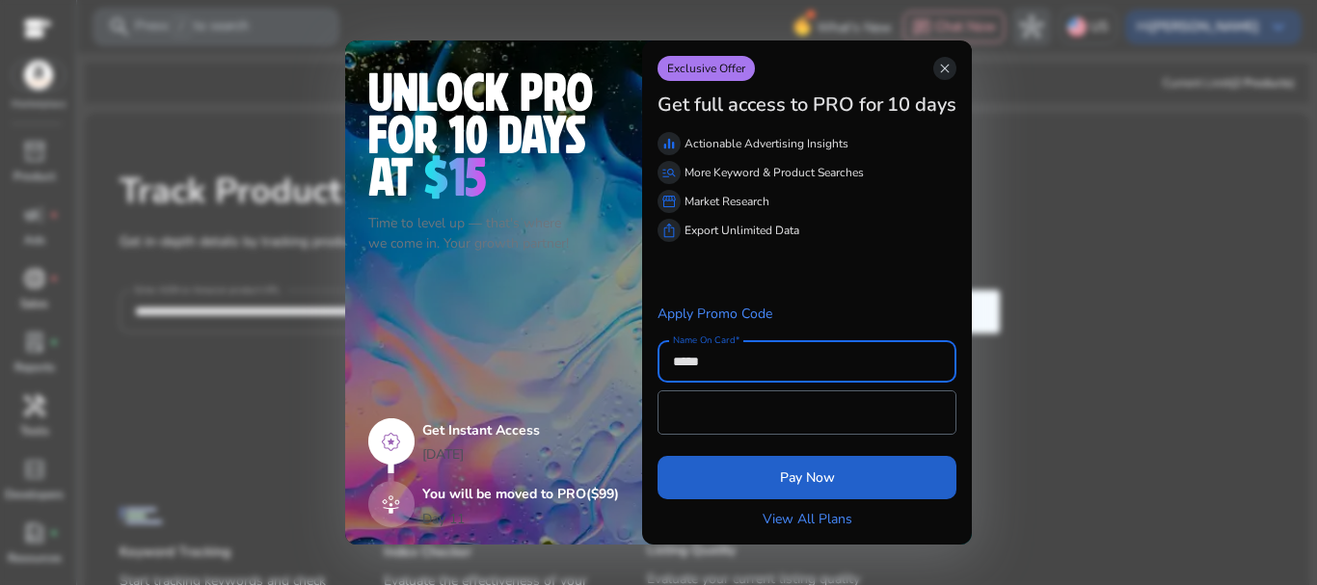
click at [781, 486] on span "Pay Now" at bounding box center [807, 478] width 55 height 20
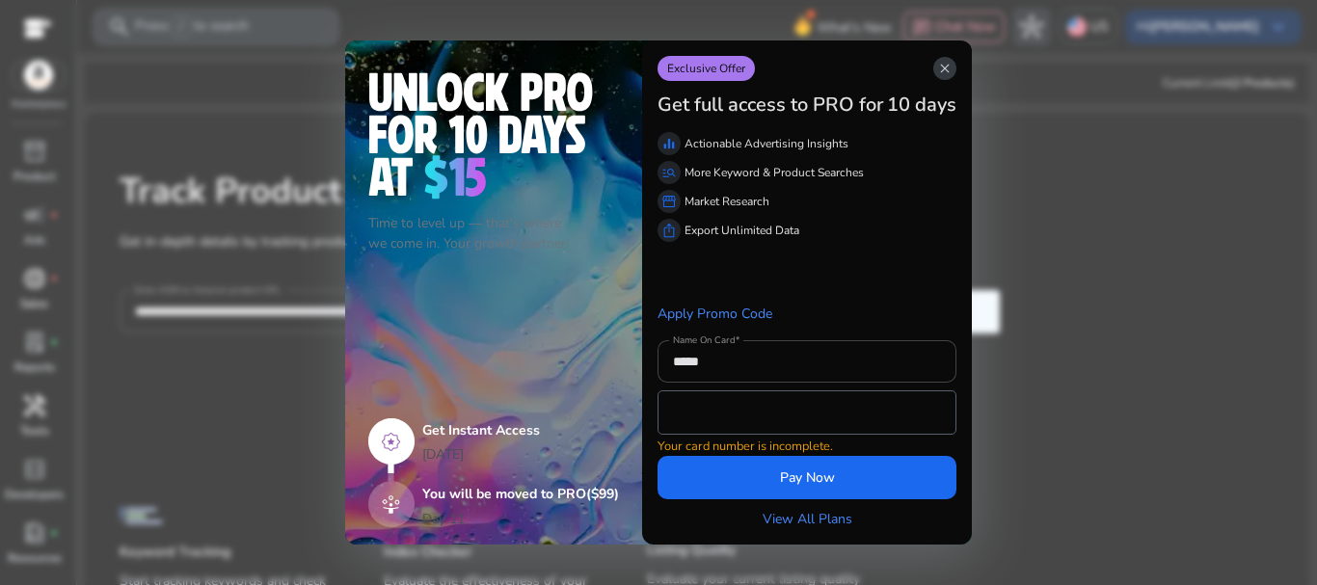
click at [946, 67] on span "close" at bounding box center [944, 68] width 15 height 15
